Goal: Task Accomplishment & Management: Use online tool/utility

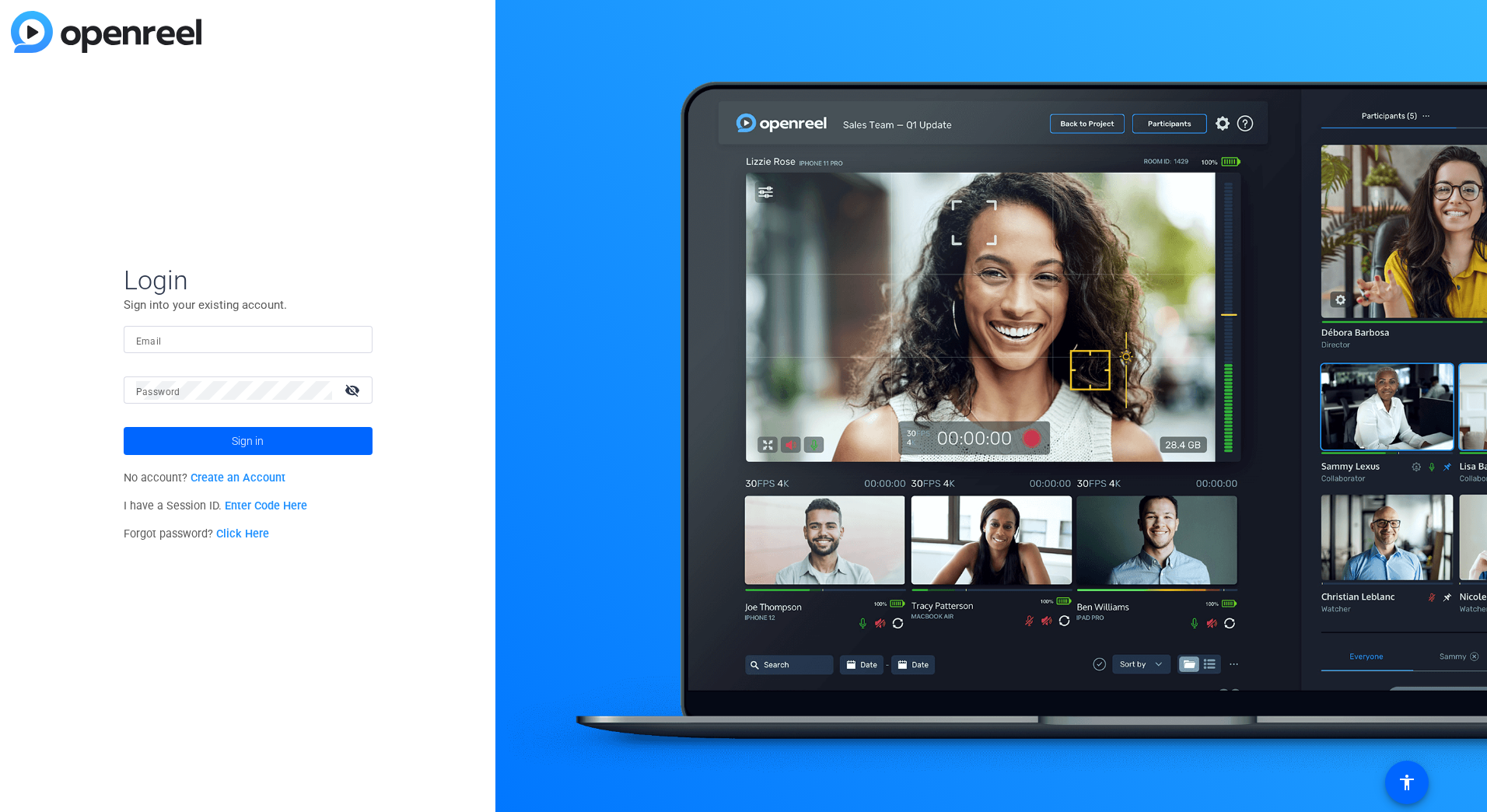
click at [214, 339] on input "Email" at bounding box center [248, 339] width 224 height 18
type input "dshaffer@cvc.com"
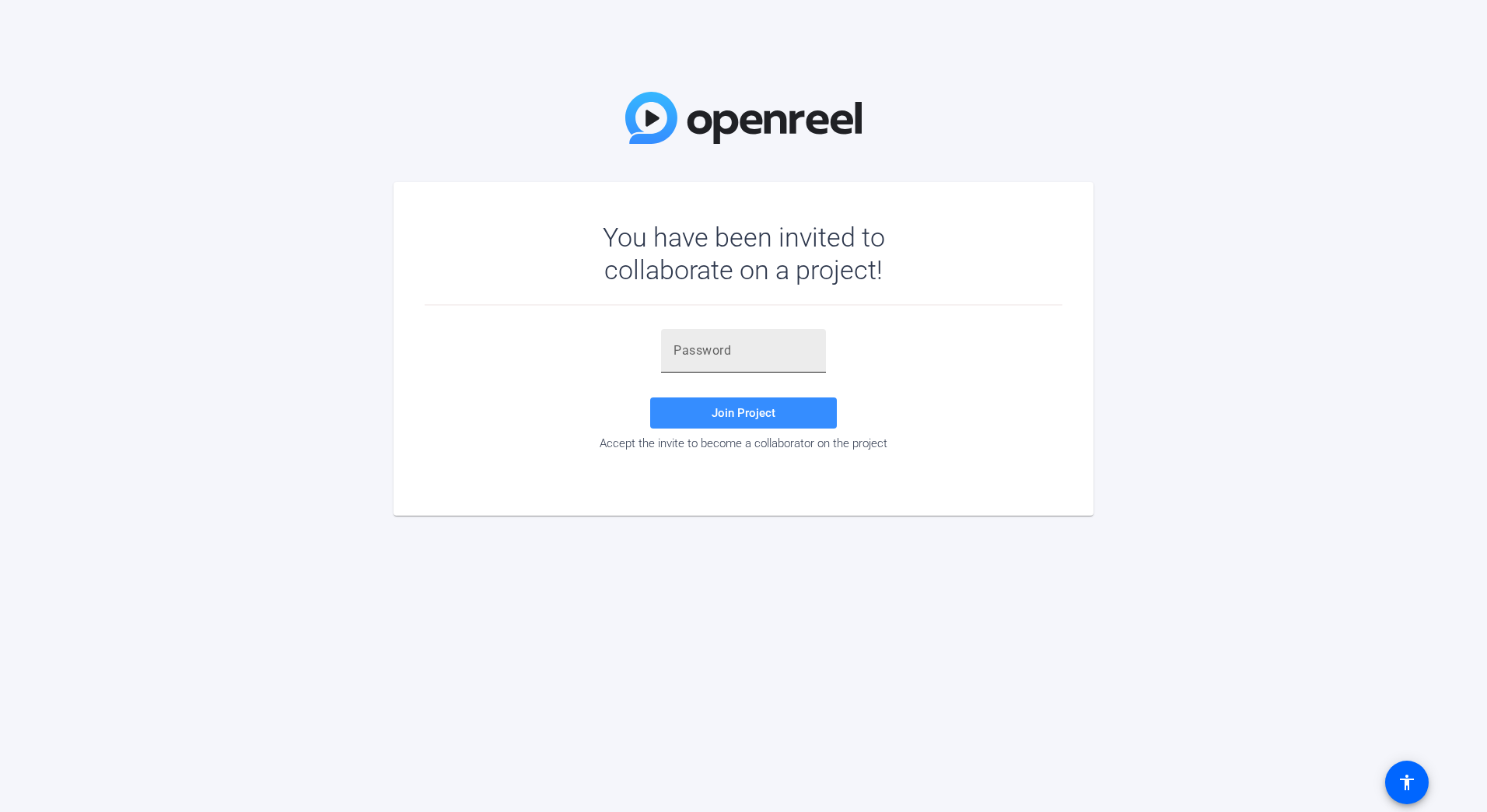
click at [701, 361] on div at bounding box center [744, 350] width 140 height 43
paste input "AmhpJj"
type input "AmhpJj"
click at [721, 412] on span "Join Project" at bounding box center [743, 413] width 63 height 14
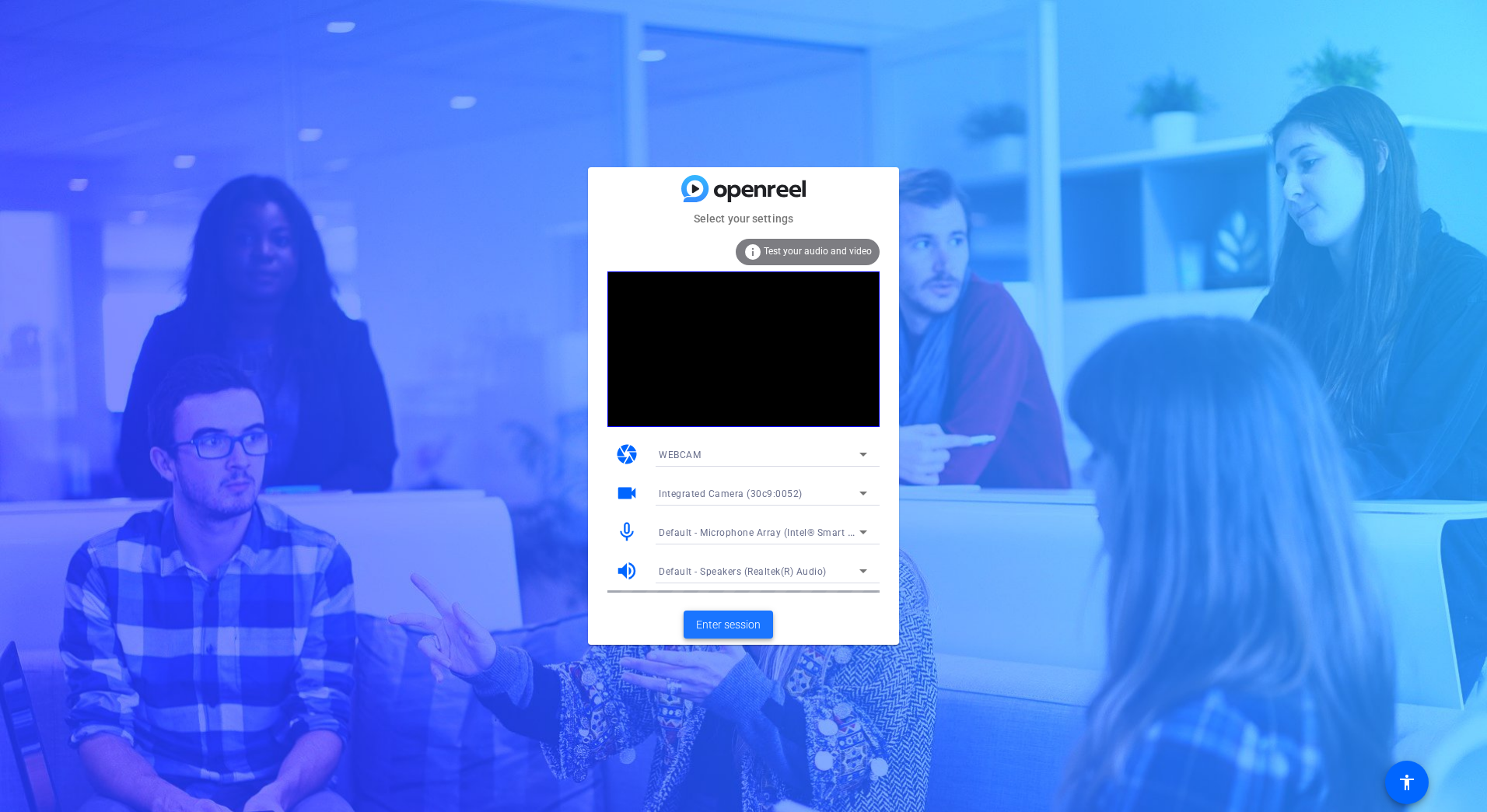
click at [719, 628] on span "Enter session" at bounding box center [728, 624] width 64 height 17
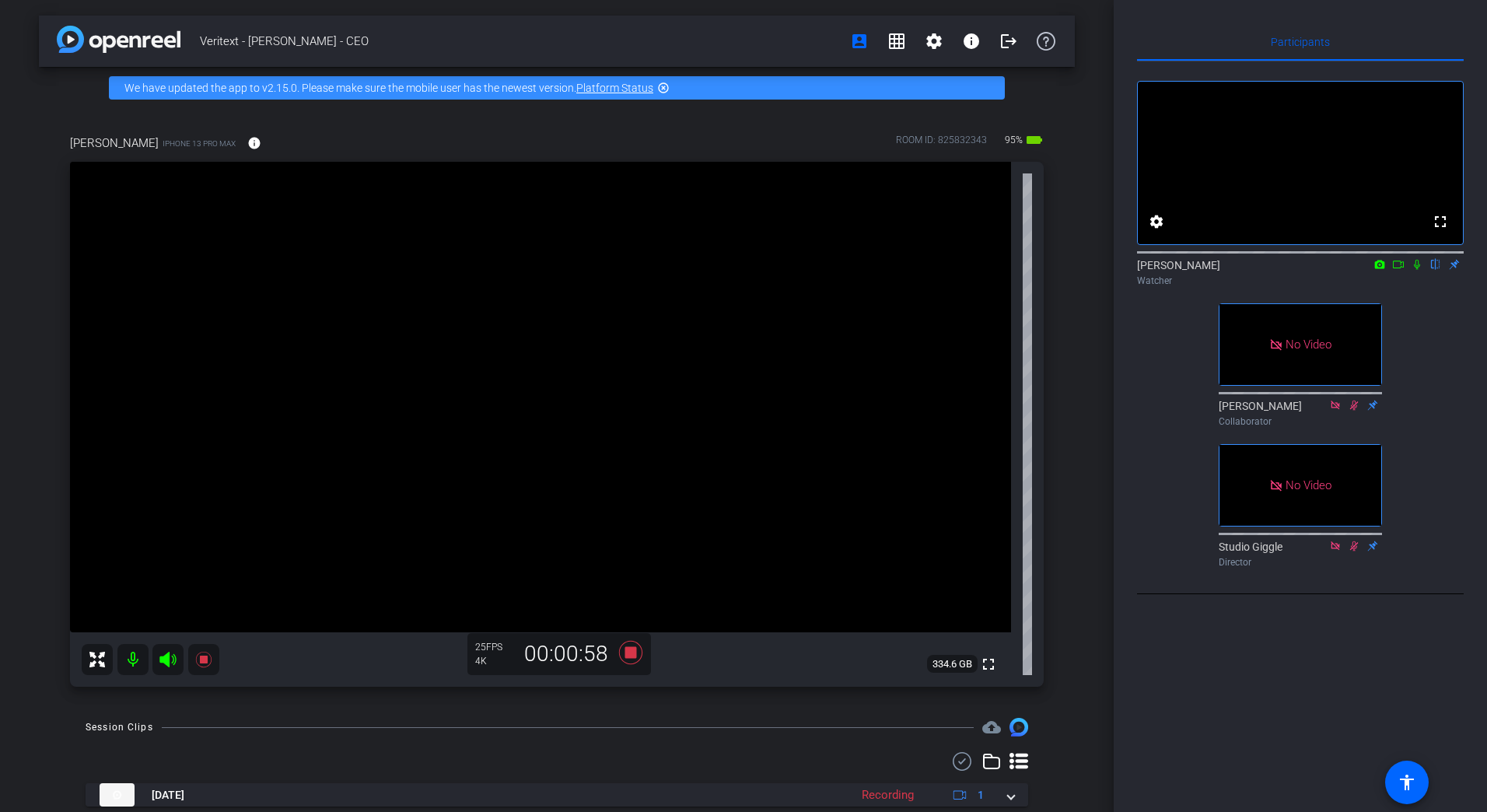
click at [1403, 270] on icon at bounding box center [1398, 264] width 13 height 11
click at [1433, 270] on icon at bounding box center [1435, 264] width 13 height 11
click at [1419, 270] on icon at bounding box center [1417, 264] width 13 height 11
click at [1415, 270] on icon at bounding box center [1417, 264] width 8 height 10
click at [1394, 270] on icon at bounding box center [1398, 264] width 13 height 11
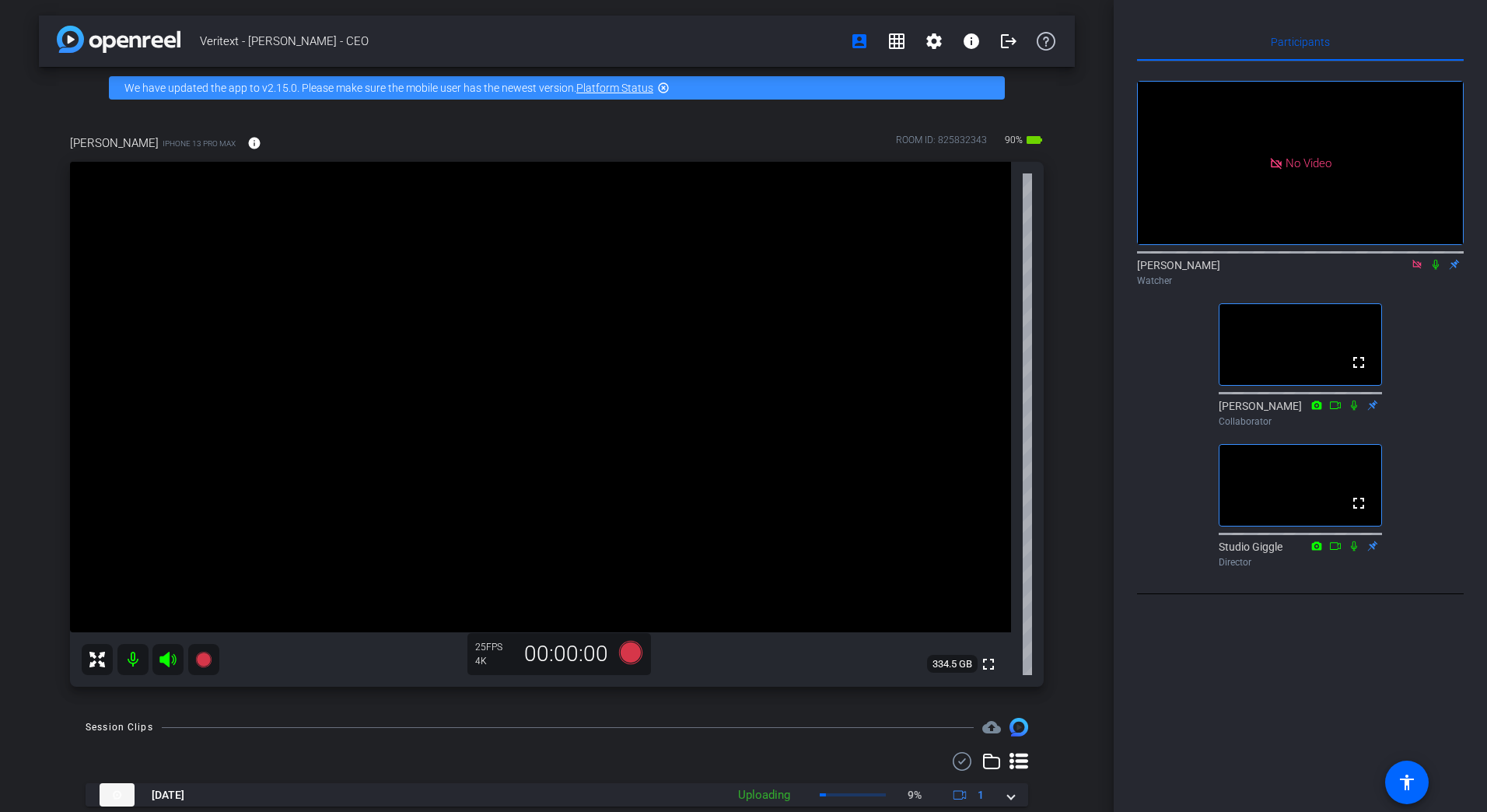
click at [1434, 270] on icon at bounding box center [1435, 264] width 13 height 11
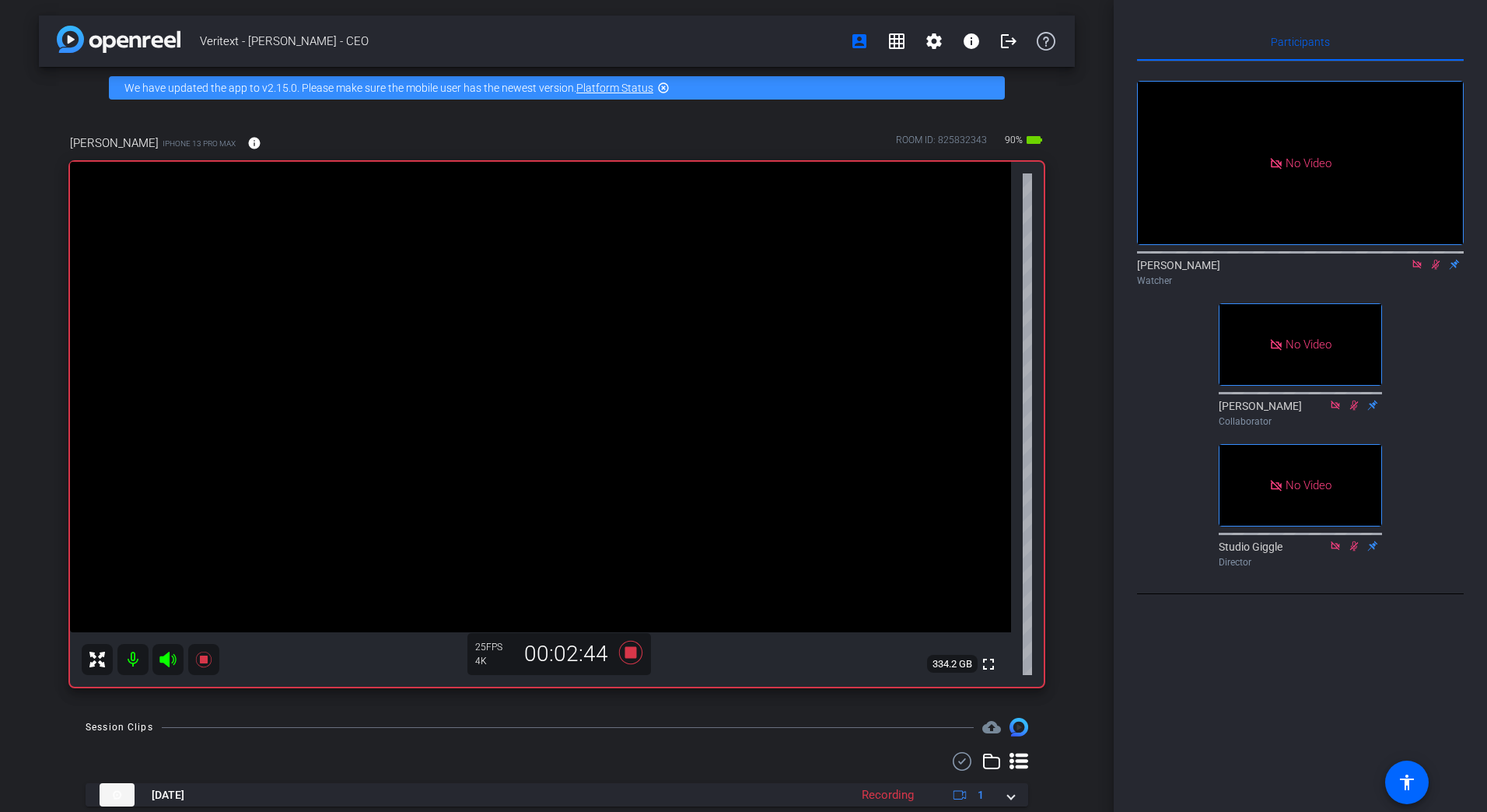
click at [1412, 270] on icon at bounding box center [1417, 264] width 13 height 11
click at [1419, 270] on icon at bounding box center [1417, 264] width 13 height 11
